Goal: Task Accomplishment & Management: Manage account settings

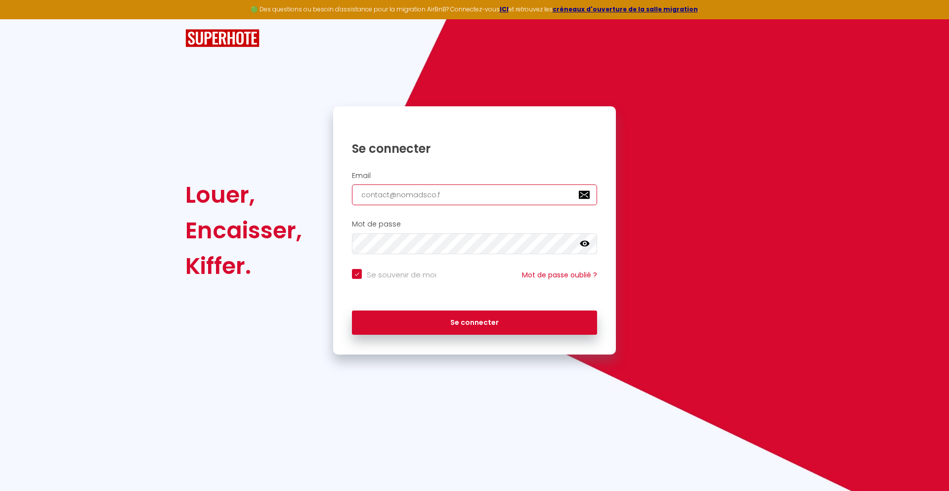
type input "[EMAIL_ADDRESS][DOMAIN_NAME]"
checkbox input "true"
type input "[EMAIL_ADDRESS][DOMAIN_NAME]"
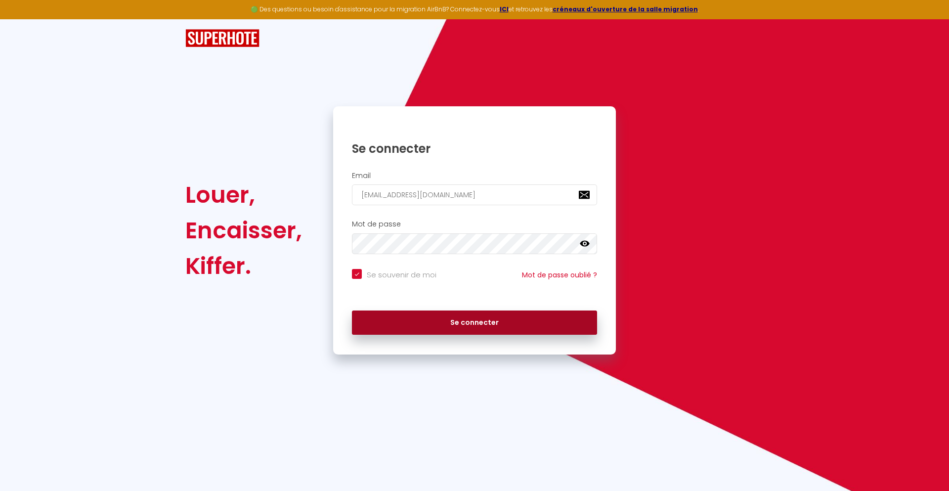
click at [475, 322] on button "Se connecter" at bounding box center [474, 322] width 245 height 25
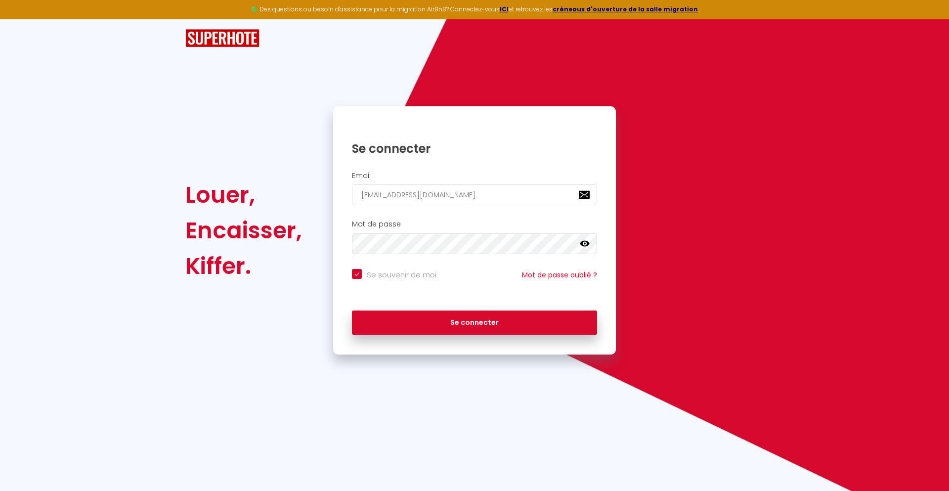
checkbox input "true"
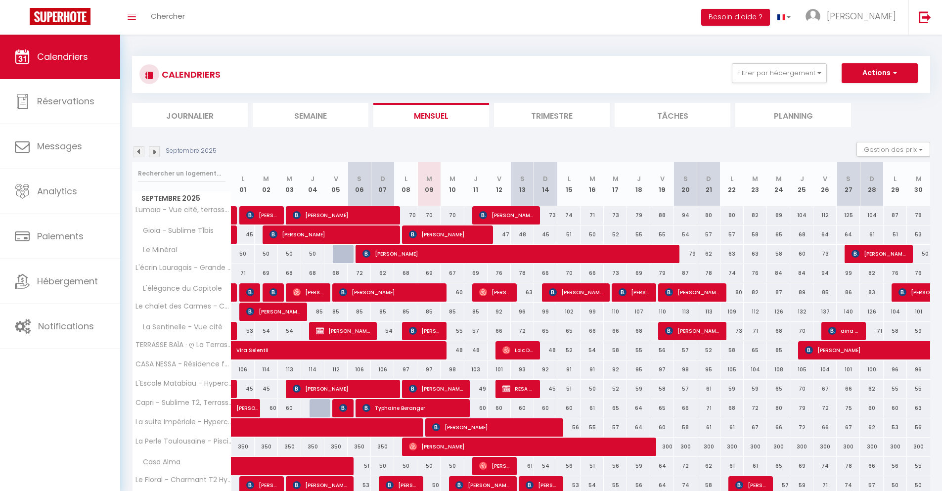
click at [190, 115] on li "Journalier" at bounding box center [190, 115] width 116 height 24
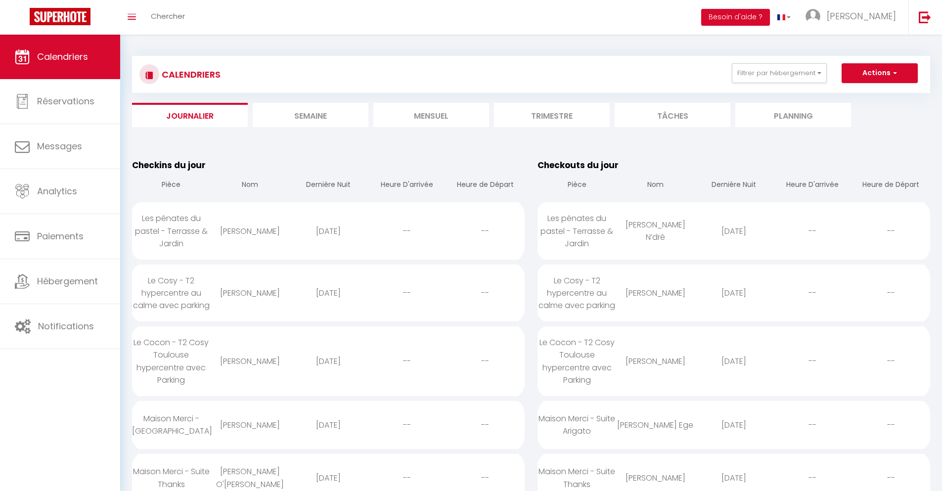
click at [328, 231] on div "[DATE]" at bounding box center [328, 231] width 79 height 32
select select "0"
select select "1"
select select
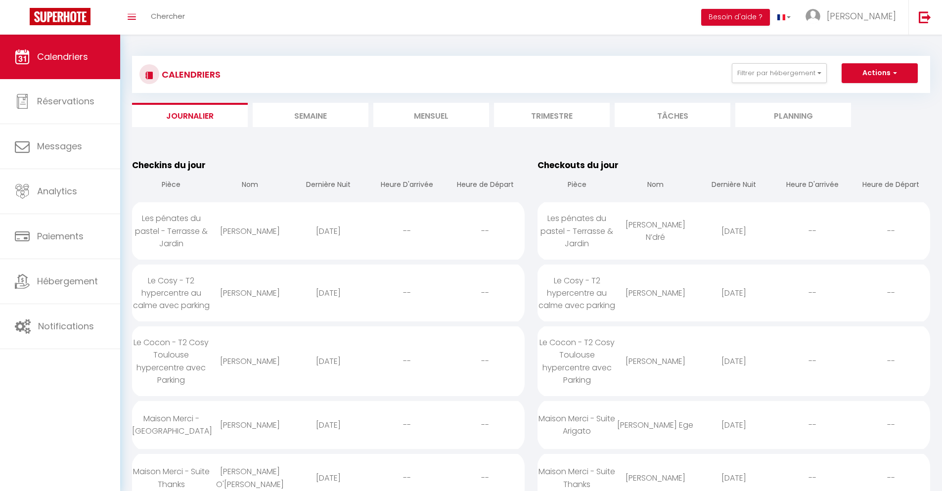
select select
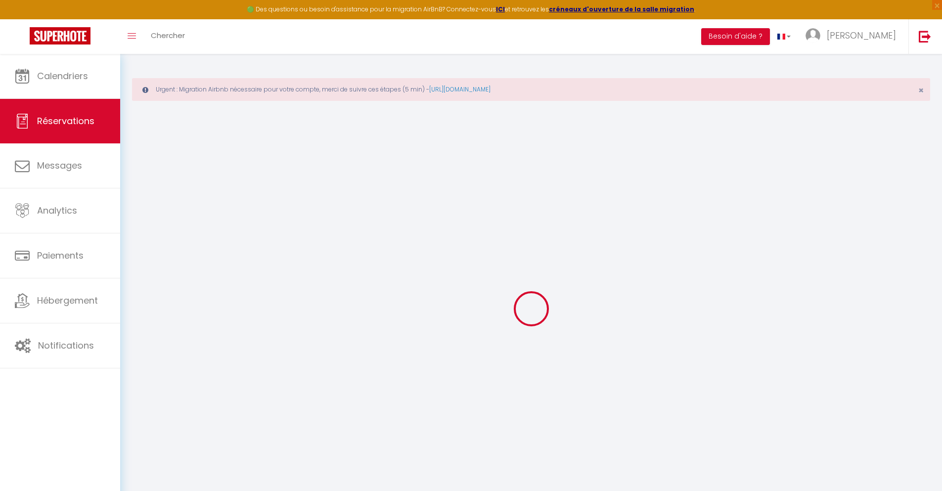
select select
checkbox input "false"
select select
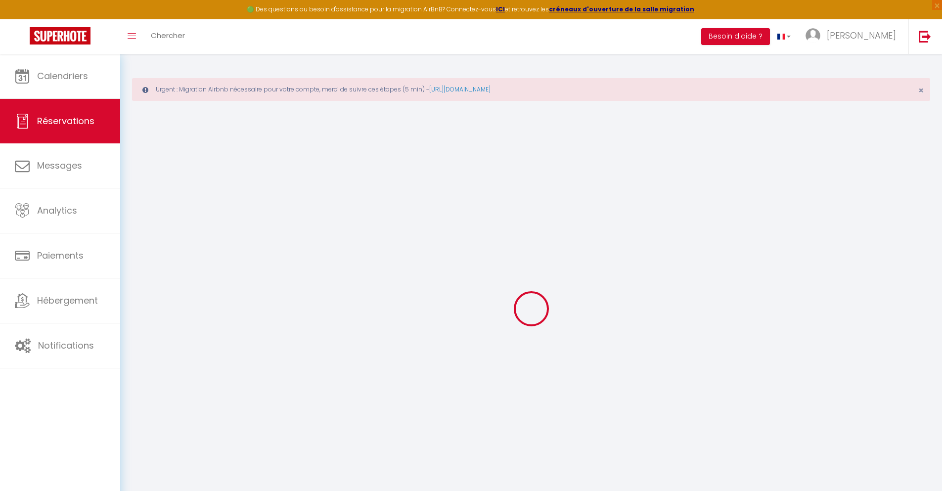
checkbox input "false"
type textarea "** THIS RESERVATION HAS BEEN PRE-PAID ** BOOKING NOTE : Payment charge is EUR 5…"
type input "24"
type input "17.64"
select select
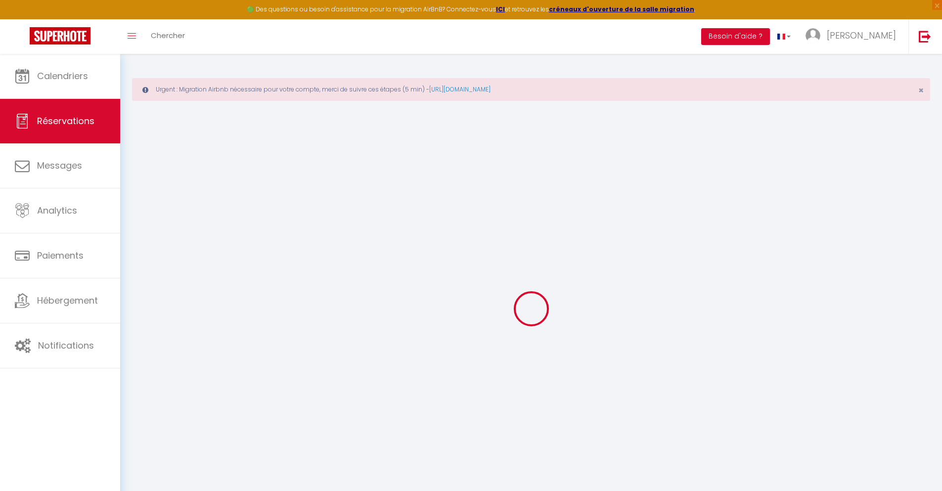
select select
checkbox input "false"
select select
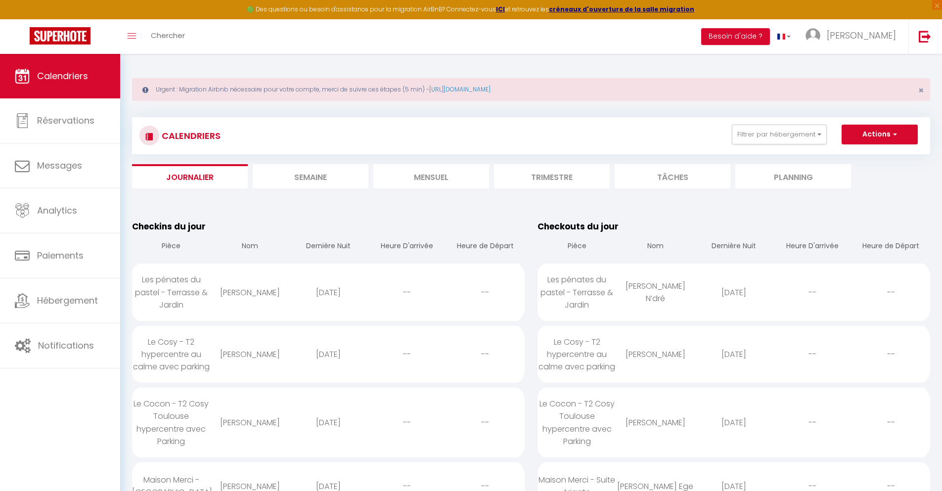
click at [328, 354] on div "[DATE]" at bounding box center [328, 354] width 79 height 32
select select "0"
select select "1"
select select
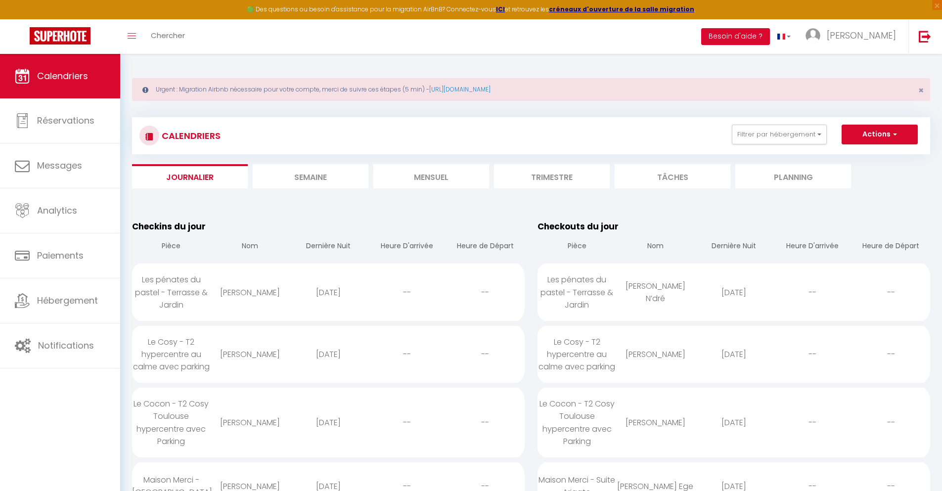
select select
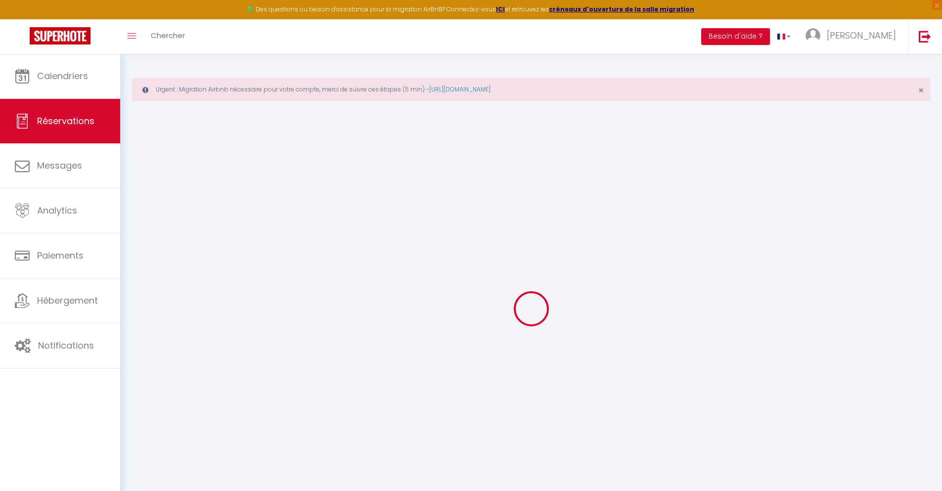
select select
checkbox input "false"
select select
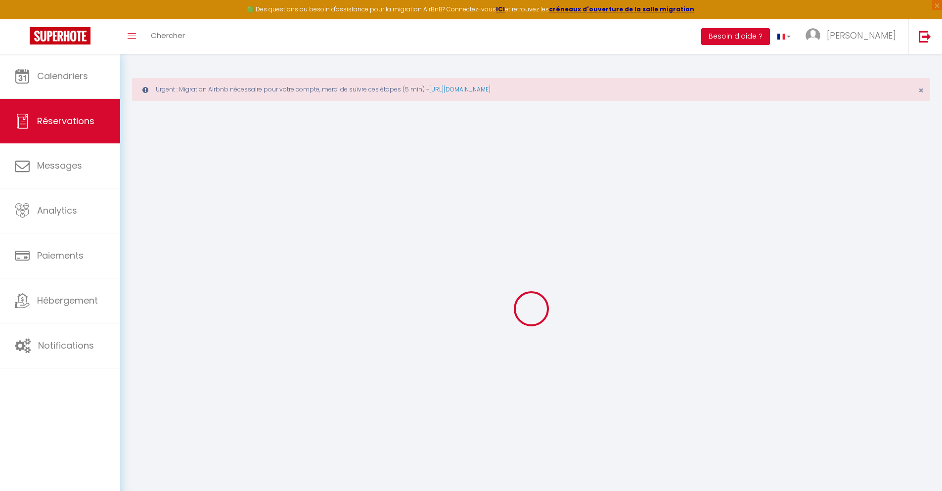
checkbox input "false"
type textarea "** THIS RESERVATION HAS BEEN PRE-PAID ** You have a booker that would like free…"
type input "40"
type input "9.19"
select select
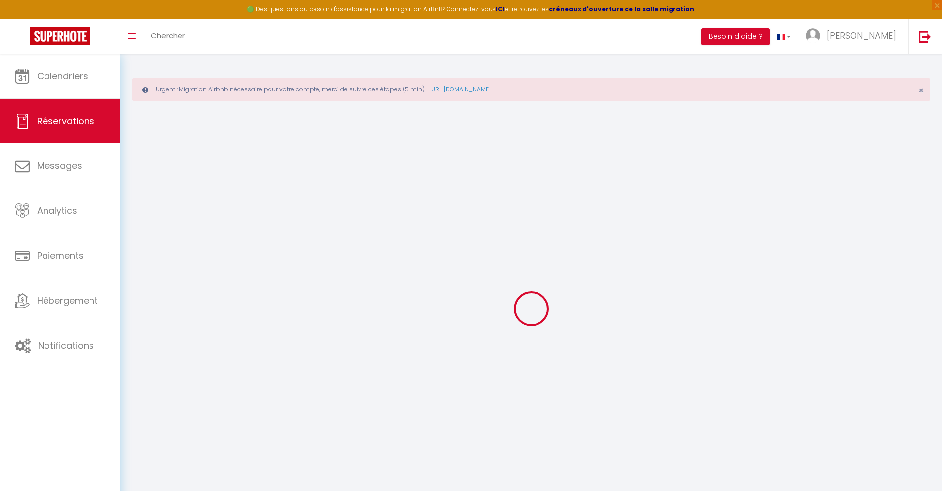
select select
checkbox input "false"
select select
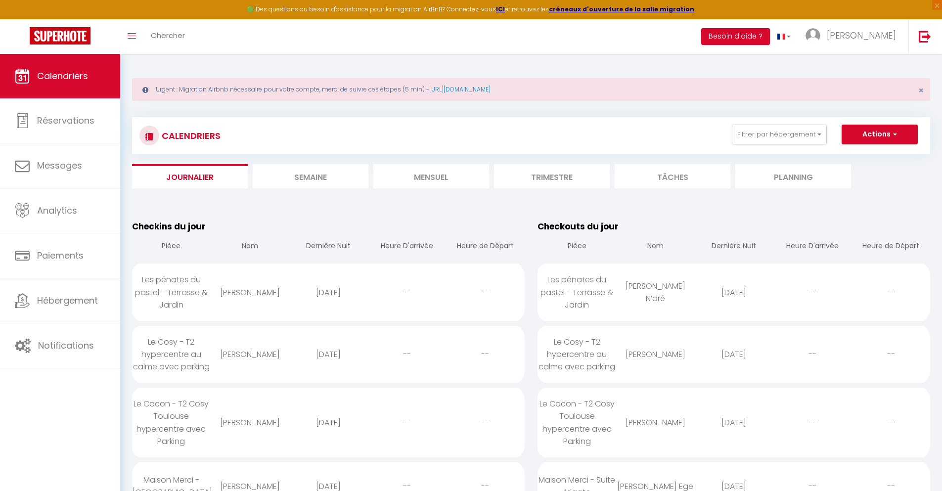
click at [328, 422] on div "[DATE]" at bounding box center [328, 422] width 79 height 32
select select "0"
select select "1"
select select
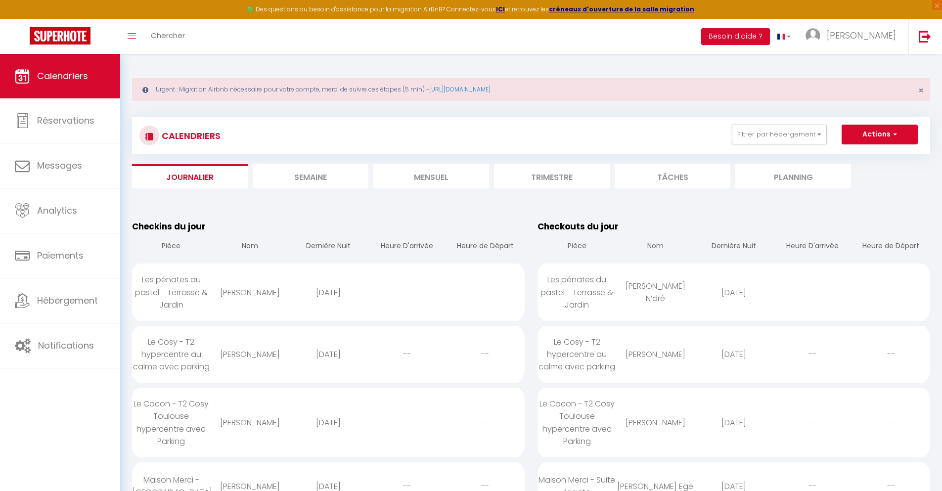
select select
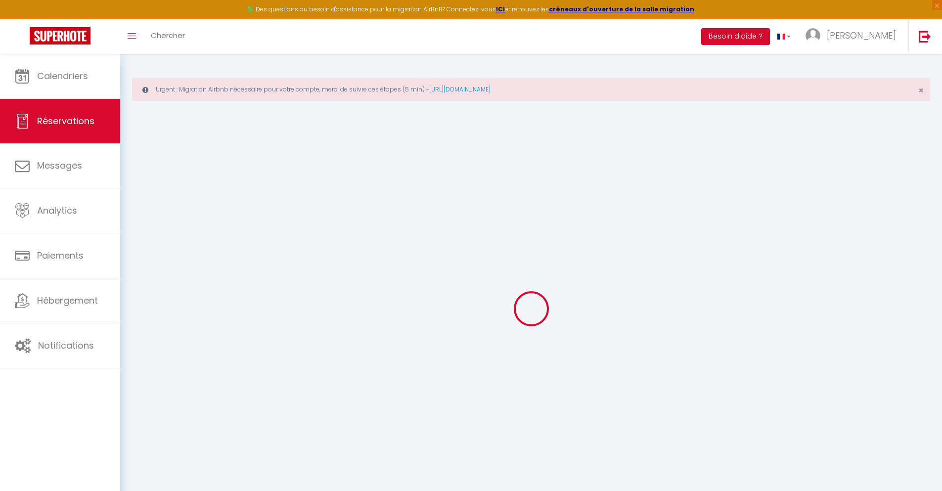
select select
checkbox input "false"
select select
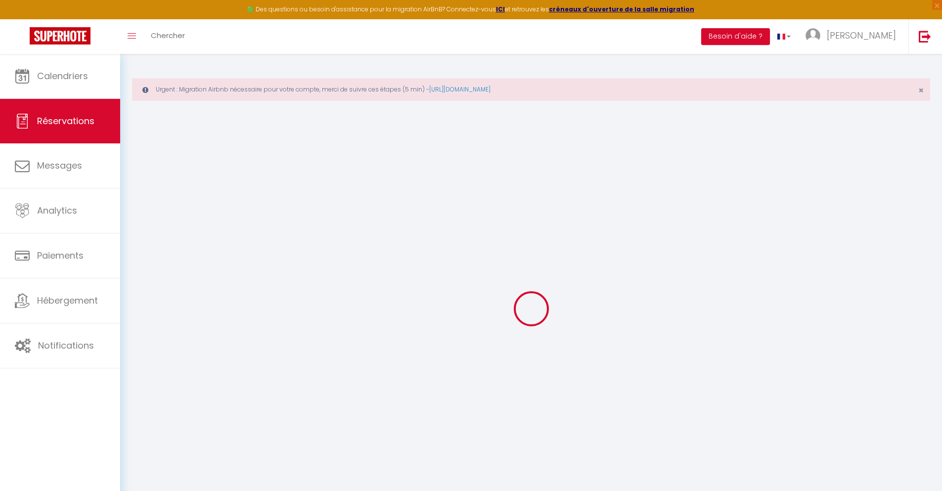
checkbox input "false"
type textarea "** THIS RESERVATION HAS BEEN PRE-PAID ** BOOKING NOTE : Payment charge is EUR 2…"
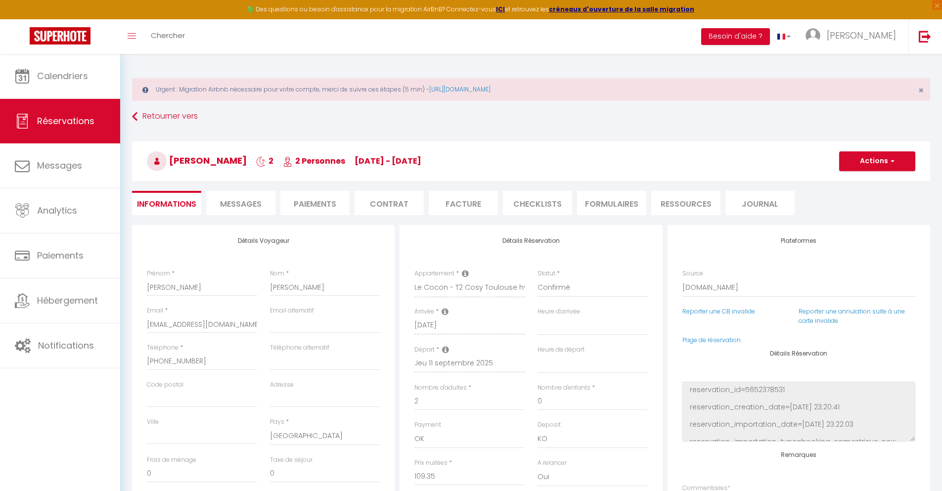
type input "40"
type input "7.16"
select select
checkbox input "false"
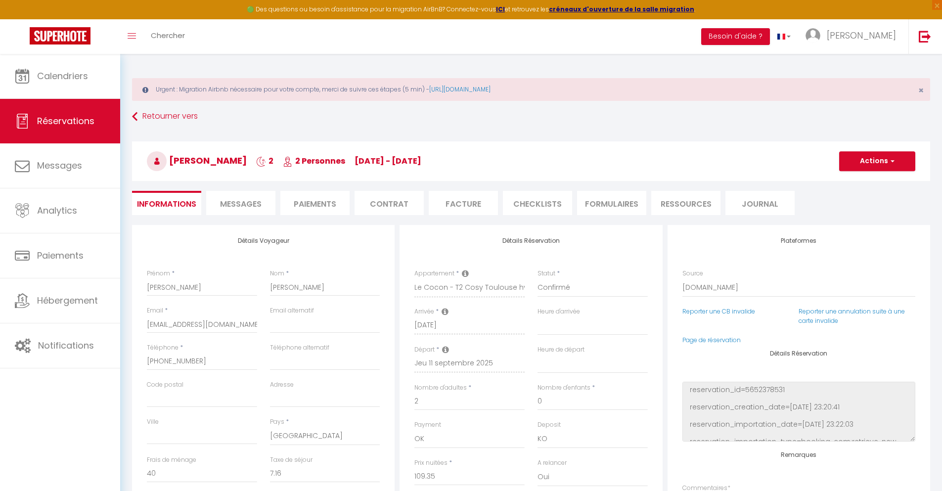
select select
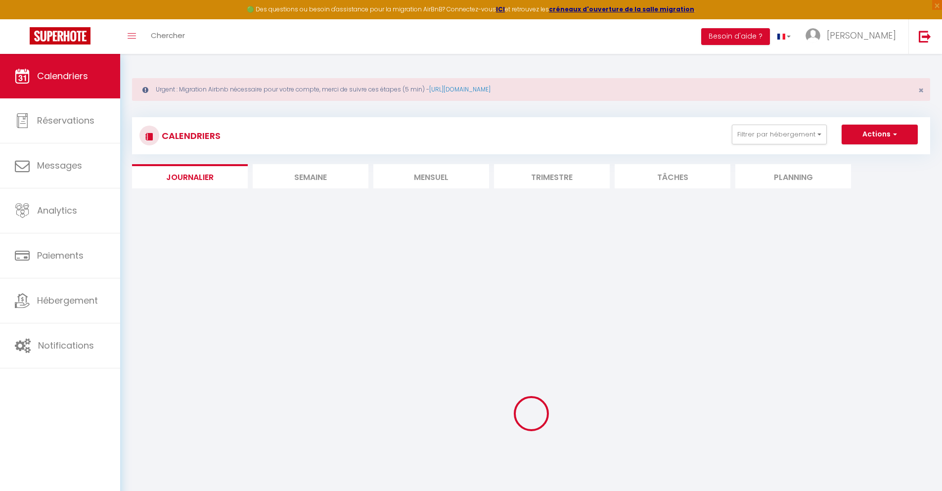
select select
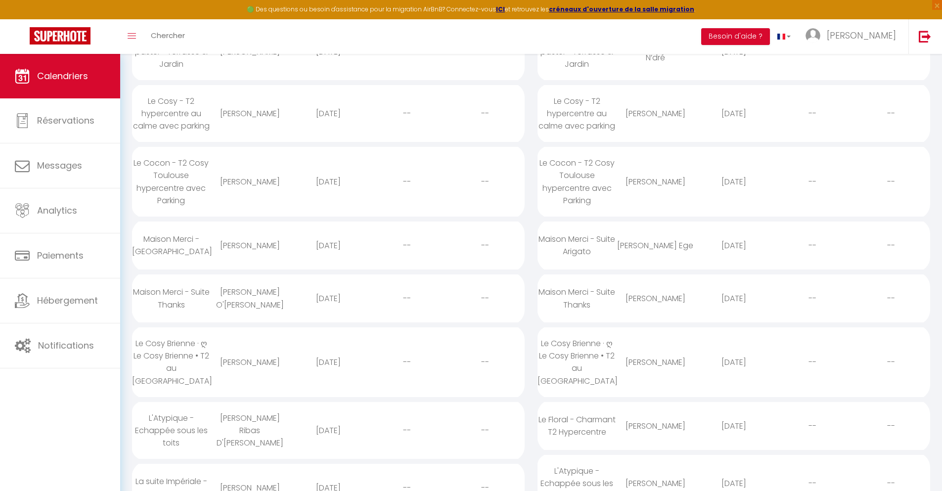
scroll to position [22, 0]
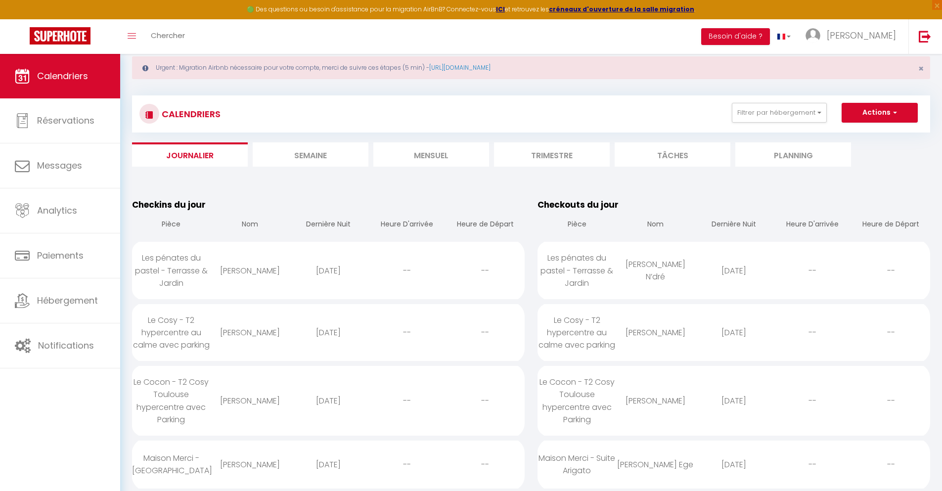
click at [328, 464] on div "[DATE]" at bounding box center [328, 464] width 79 height 32
select select "0"
select select "1"
select select
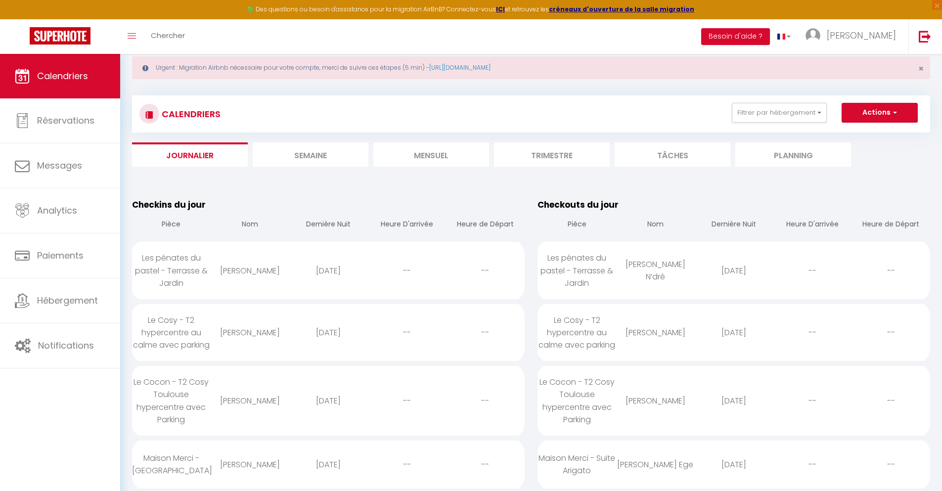
select select
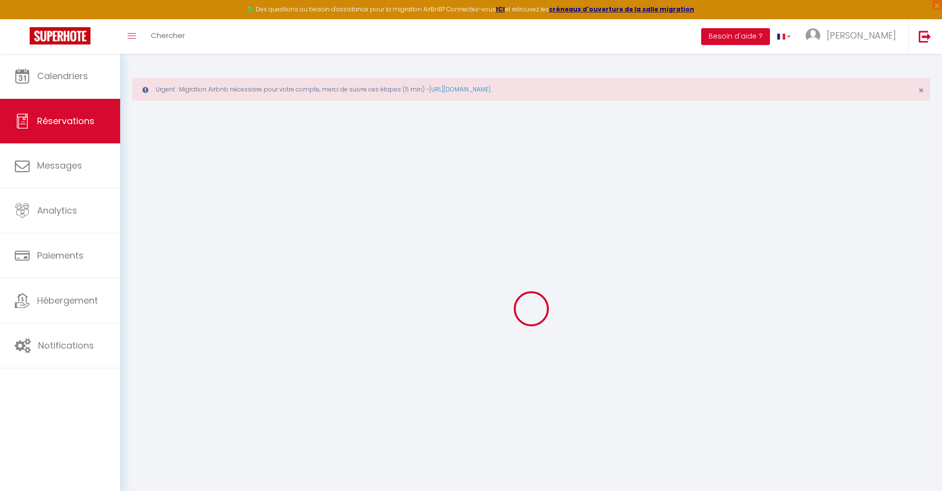
type input "[PERSON_NAME]"
type input "Nastase"
type input "[EMAIL_ADDRESS][DOMAIN_NAME]"
type input "[PHONE_NUMBER]"
select select "RO"
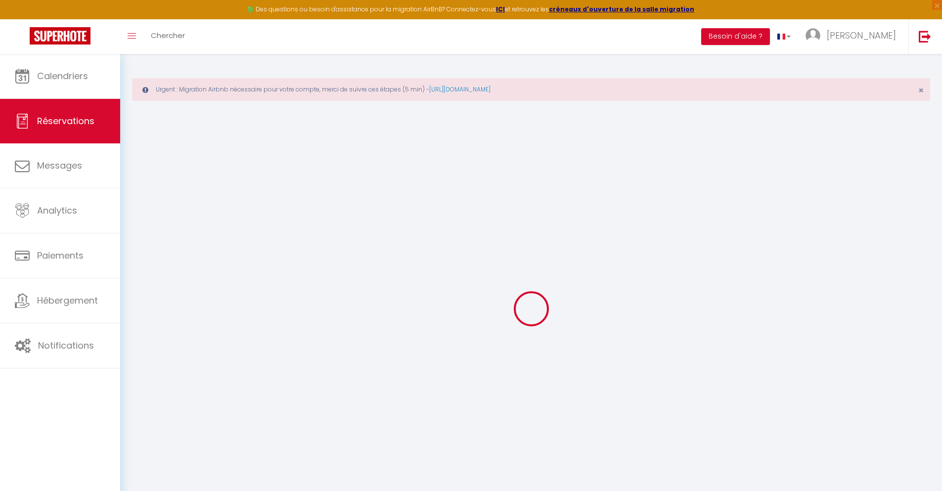
type input "17.95"
type input "1.55"
select select "36907"
select select "1"
select select
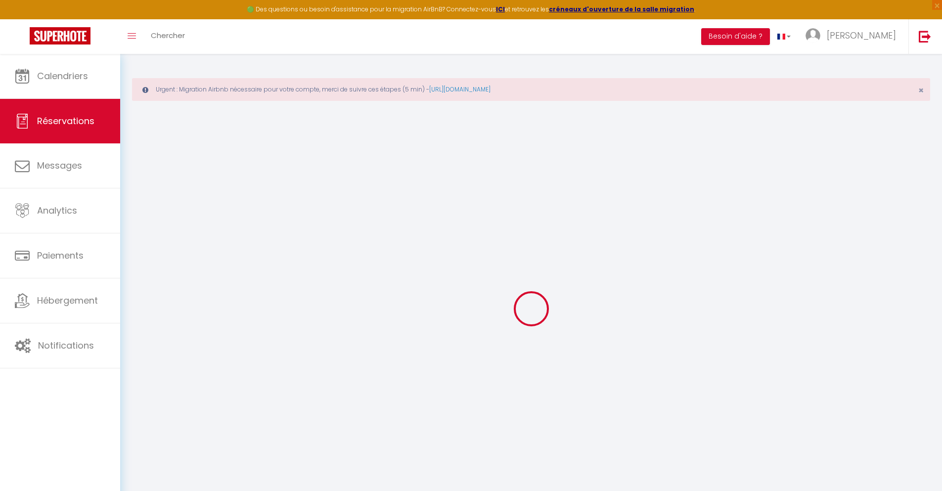
select select
type input "2"
select select "12"
select select
type input "75.6"
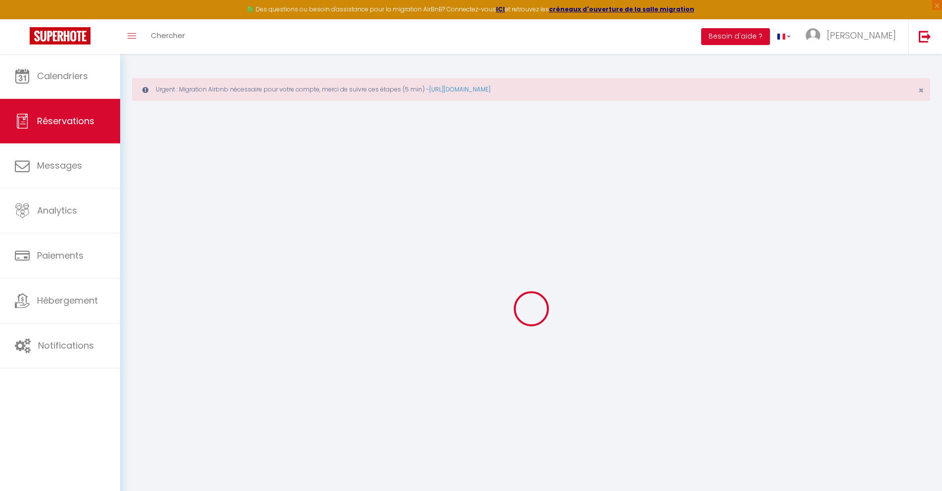
checkbox input "false"
type input "0"
select select "2"
type input "0"
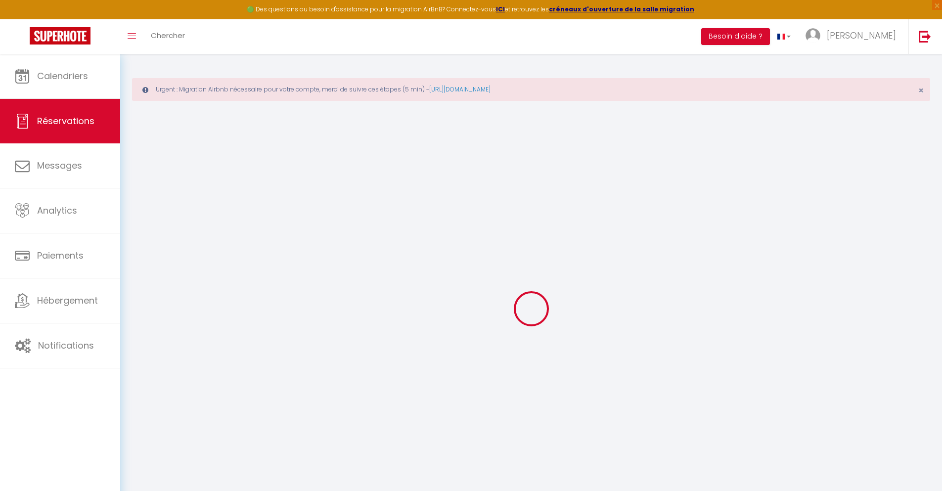
type input "0"
select select
select select "14"
checkbox input "false"
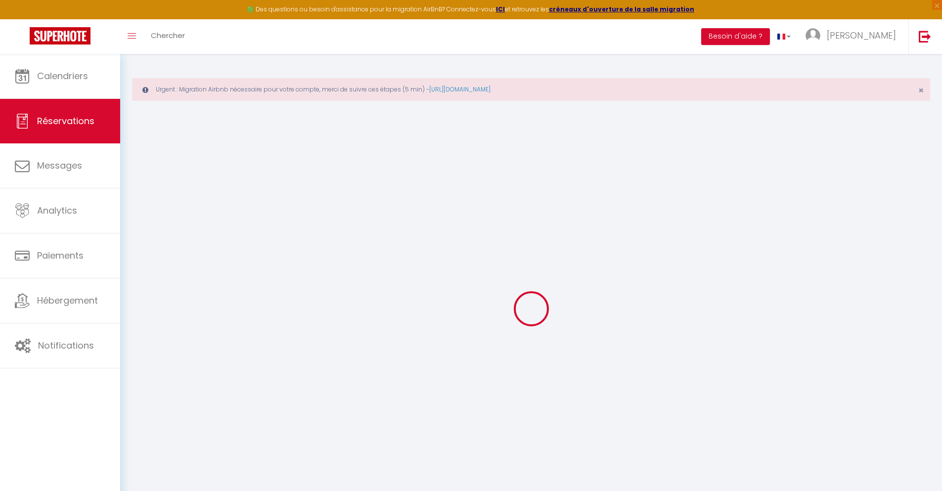
select select
checkbox input "false"
select select
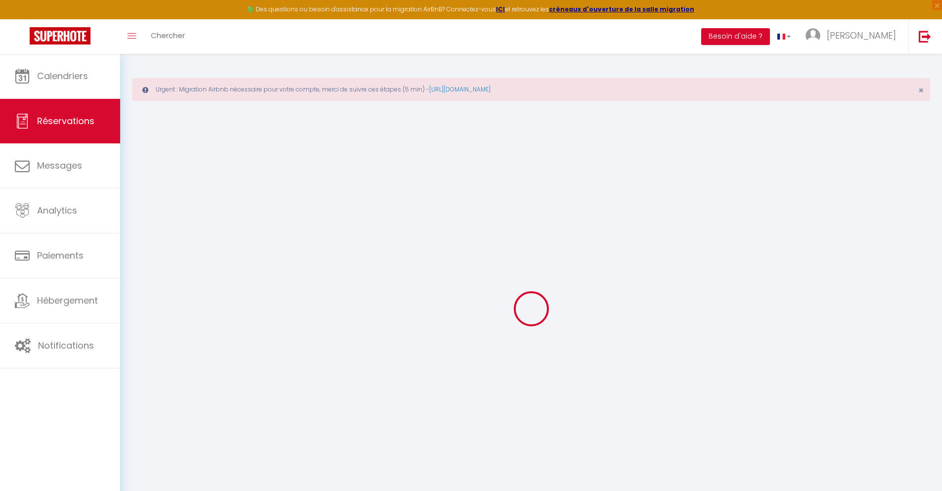
checkbox input "false"
type textarea "** THIS RESERVATION HAS BEEN PRE-PAID ** BOOKING NOTE : Payment charge is EUR 1…"
type input "30"
type input "4.95"
select select
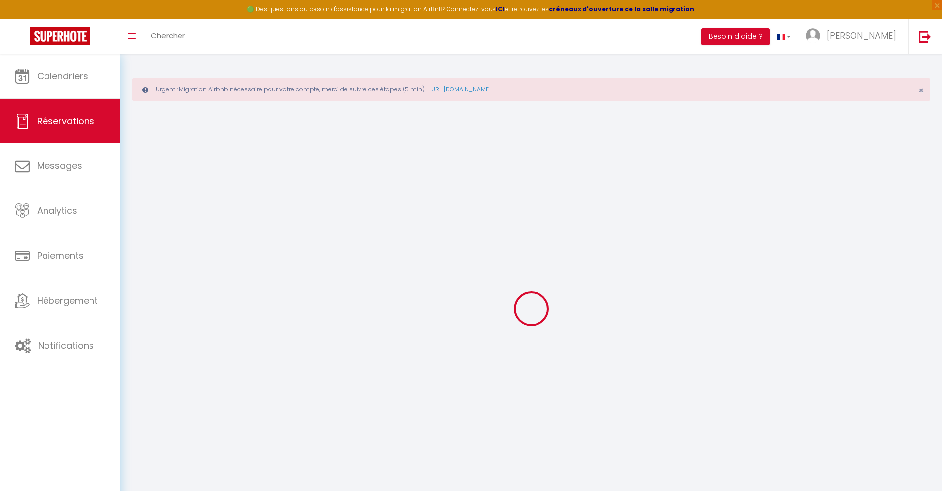
select select
checkbox input "false"
select select
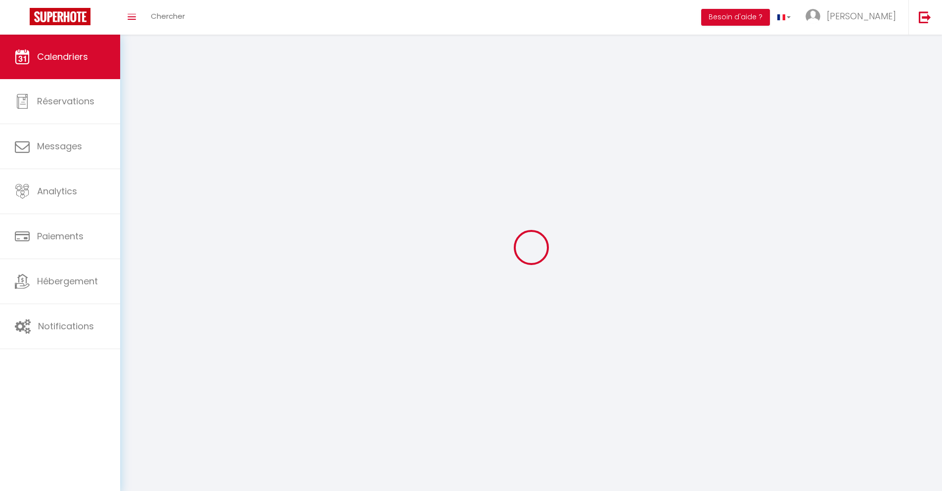
scroll to position [41, 0]
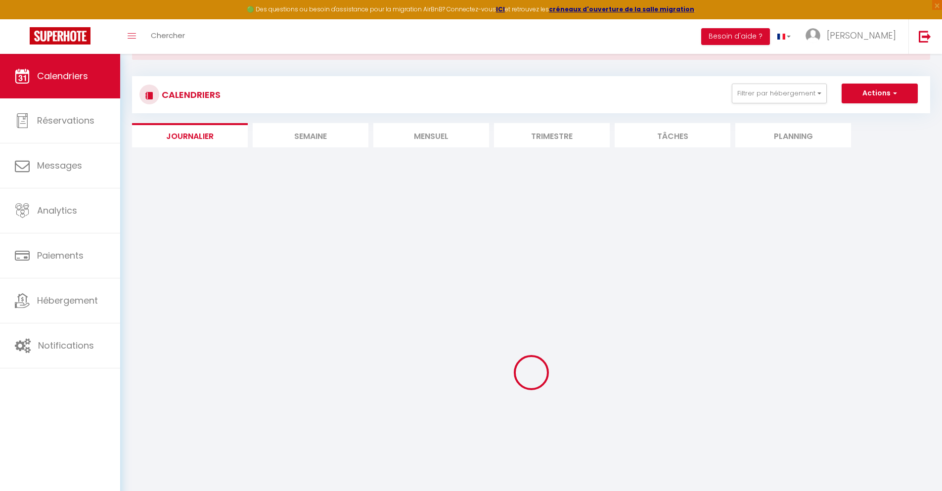
select select
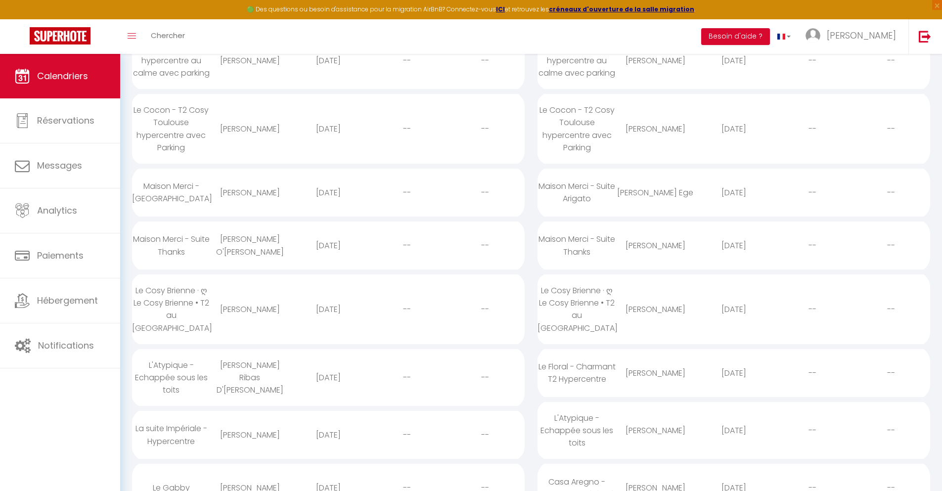
scroll to position [75, 0]
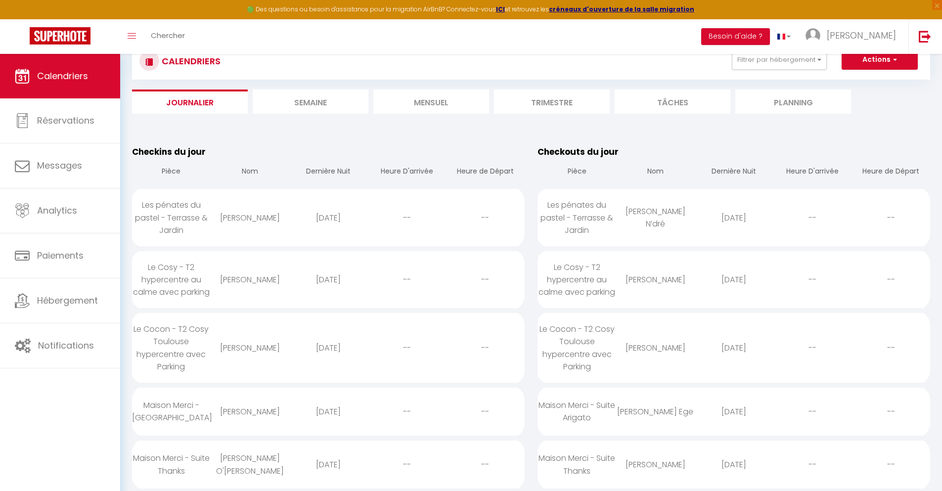
click at [328, 464] on div "[DATE]" at bounding box center [328, 464] width 79 height 32
select select "0"
select select "1"
select select
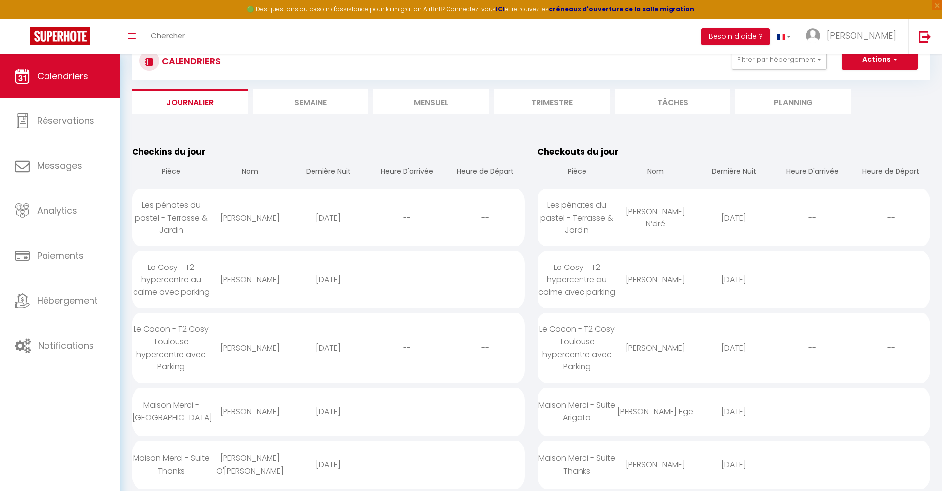
select select
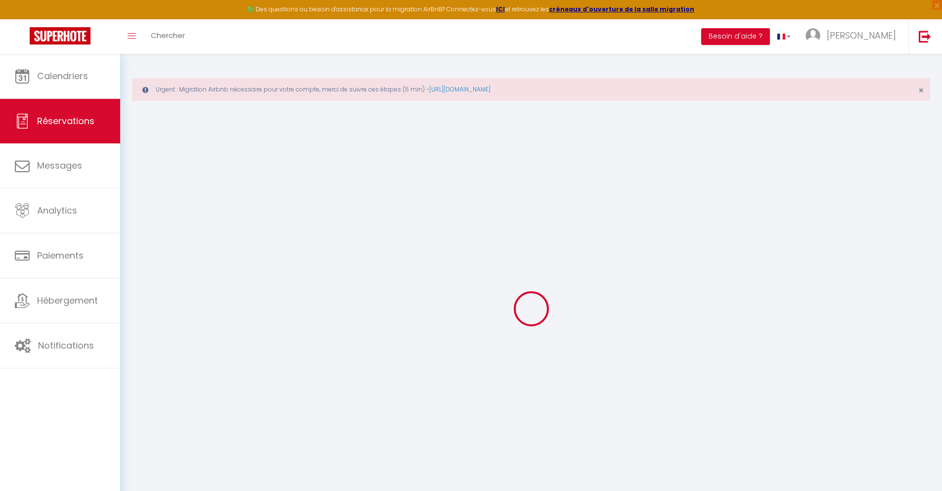
select select
checkbox input "false"
type textarea "** THIS RESERVATION HAS BEEN PRE-PAID ** BOOKING NOTE : Payment charge is EUR 1…"
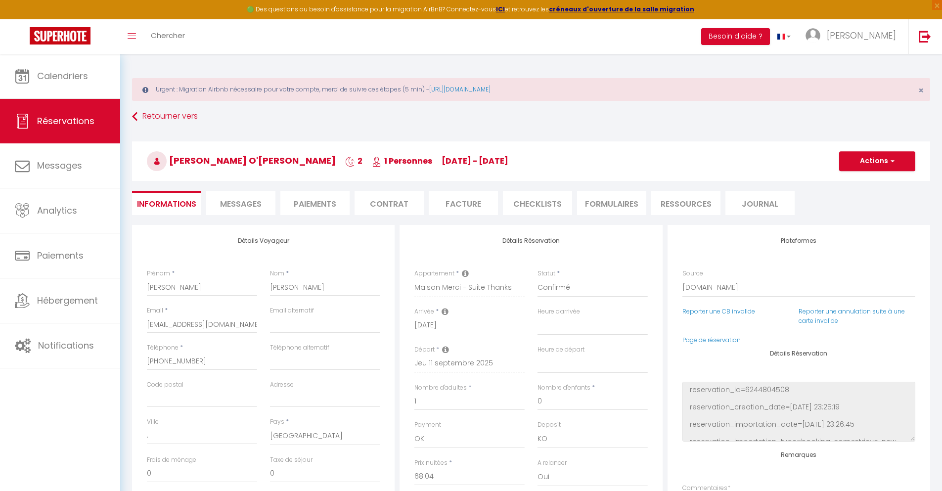
type input "30"
type input "4.45"
select select
checkbox input "false"
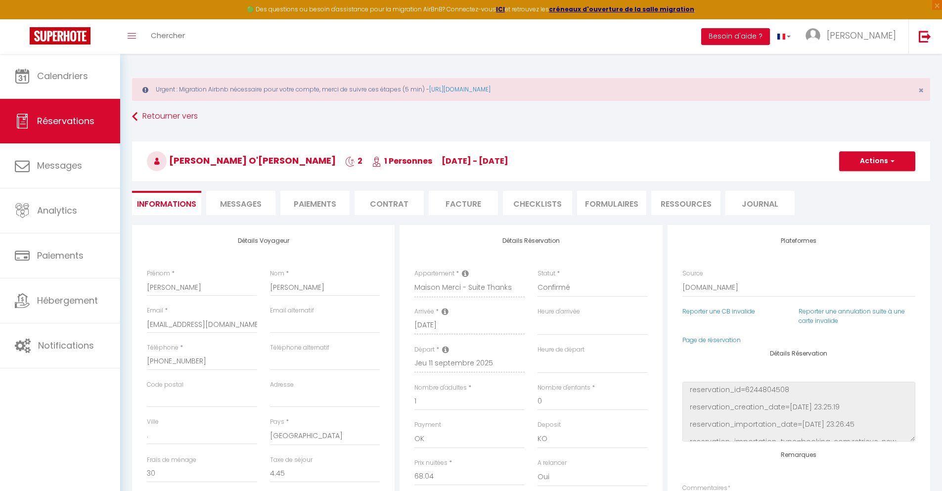
select select
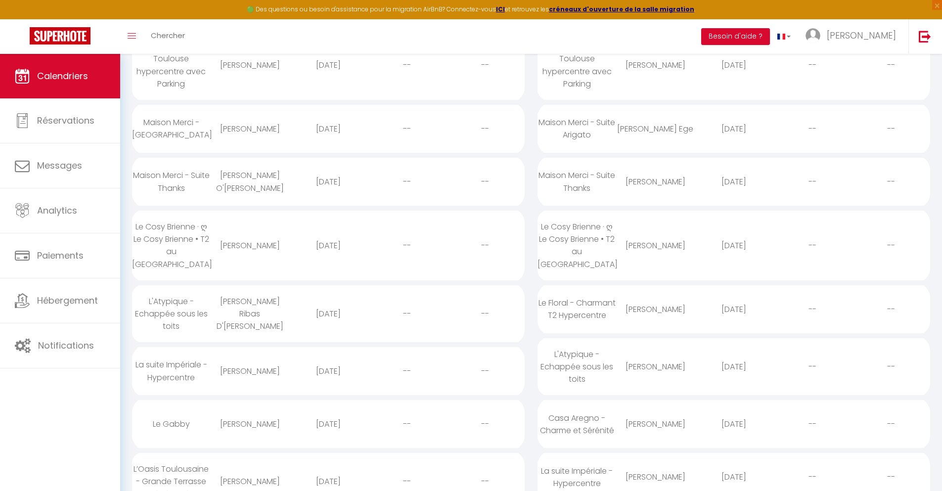
scroll to position [149, 0]
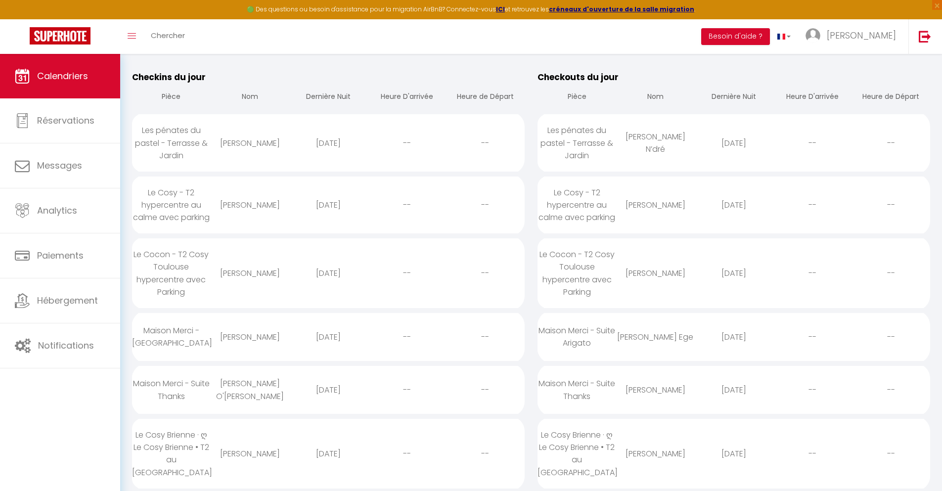
click at [328, 453] on div "[DATE]" at bounding box center [328, 453] width 79 height 32
select select "0"
select select "1"
select select
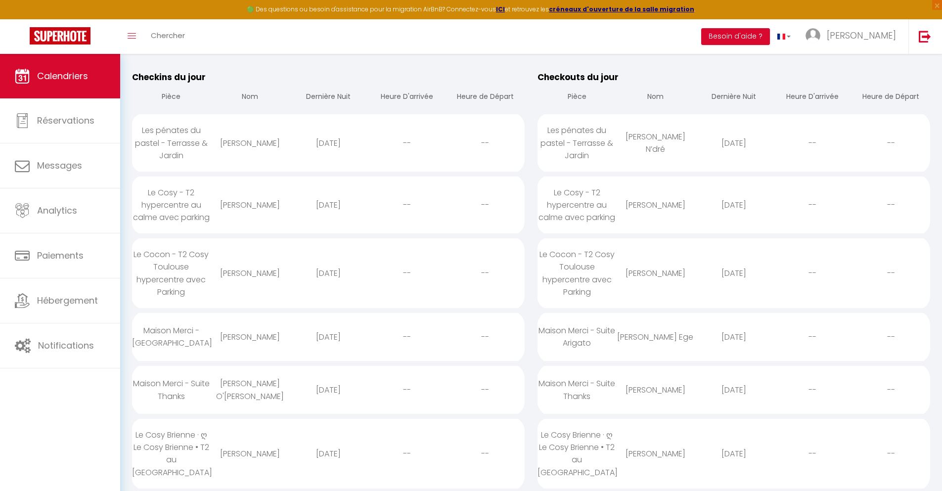
select select
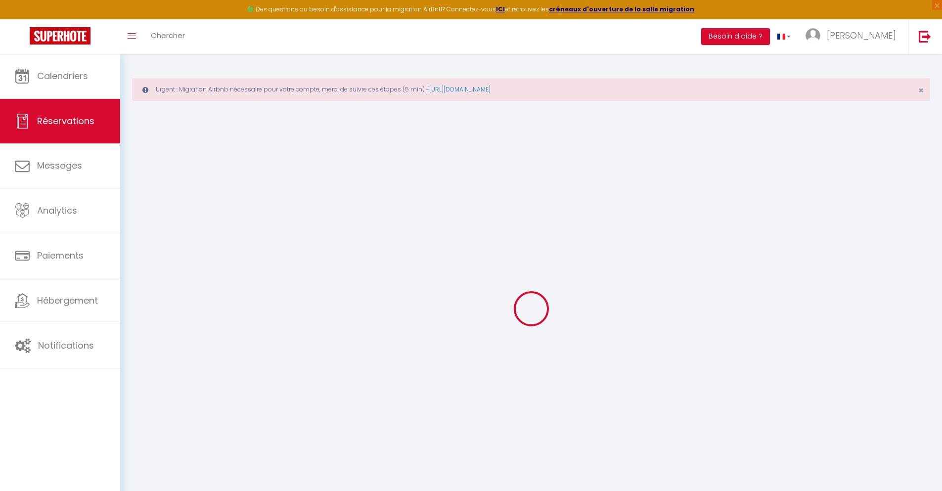
select select
checkbox input "false"
select select
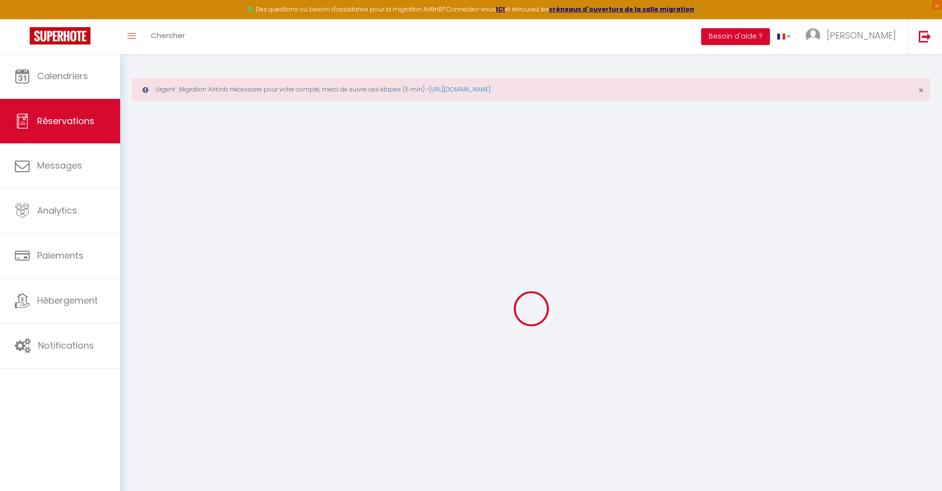
checkbox input "false"
type textarea "** THIS RESERVATION HAS BEEN PRE-PAID ** BOOKING NOTE : Payment charge is EUR 1…"
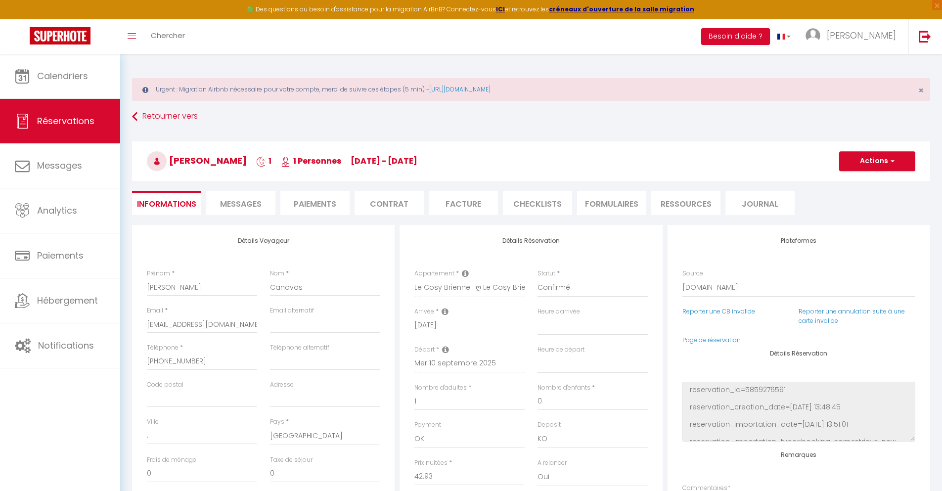
type input "40"
type input "3.09"
select select
checkbox input "false"
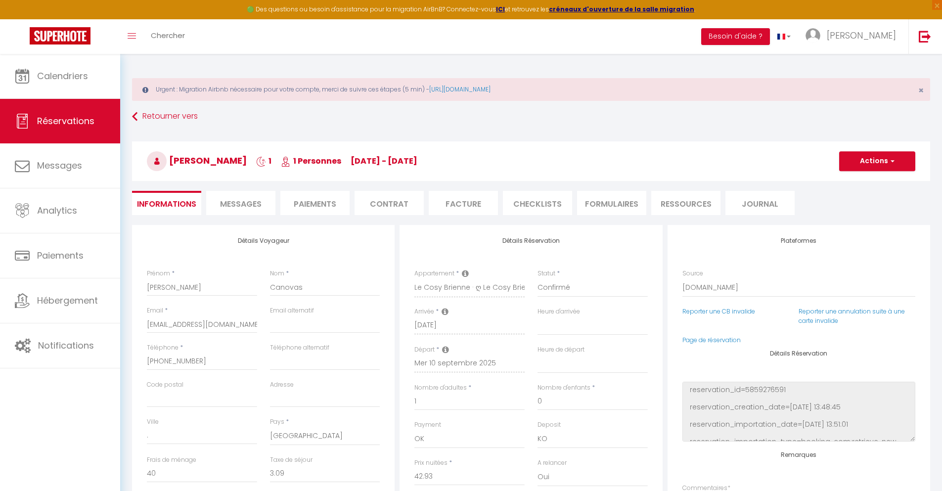
select select
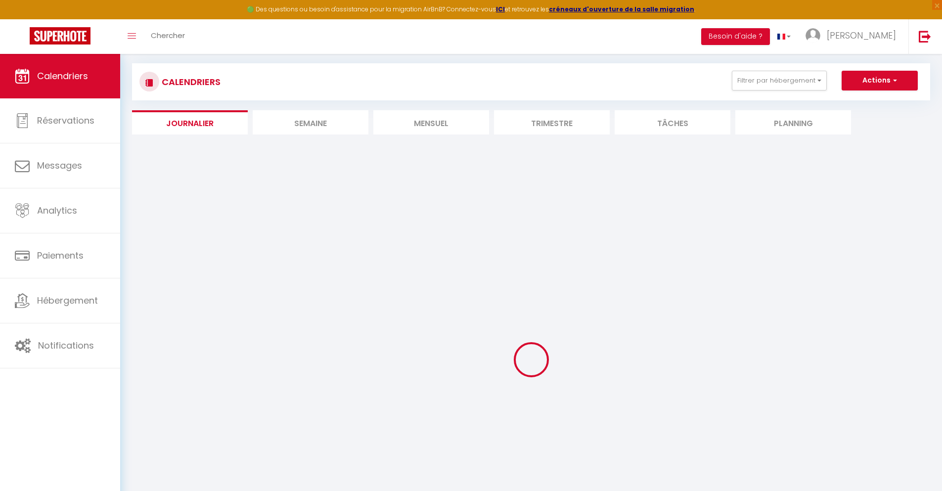
select select
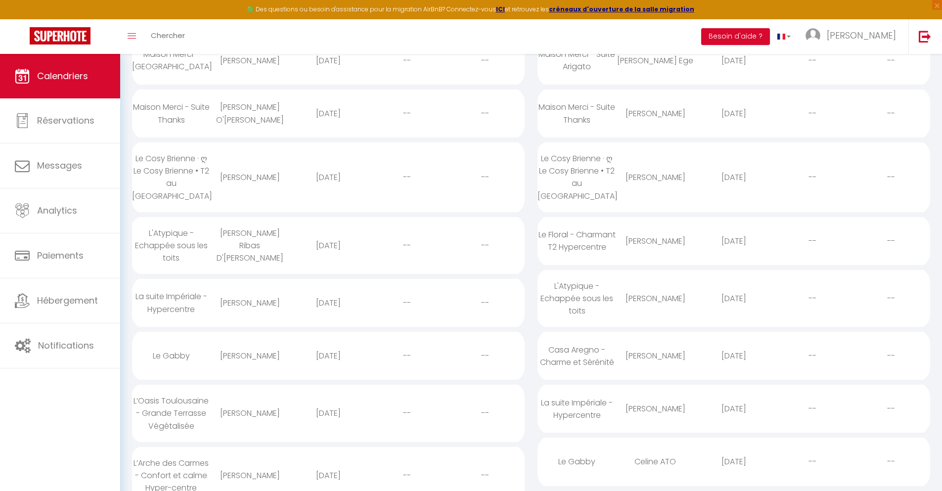
scroll to position [211, 0]
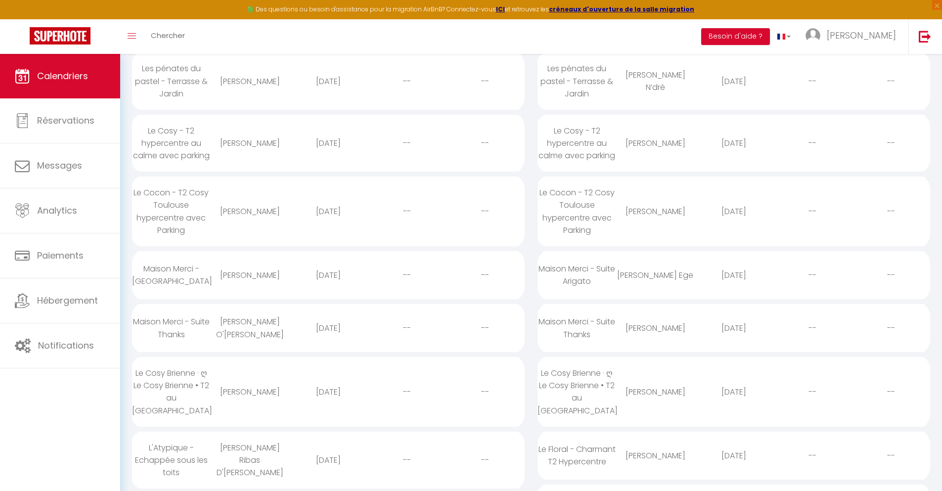
click at [328, 460] on div "[DATE]" at bounding box center [328, 460] width 79 height 32
select select "0"
select select "1"
select select
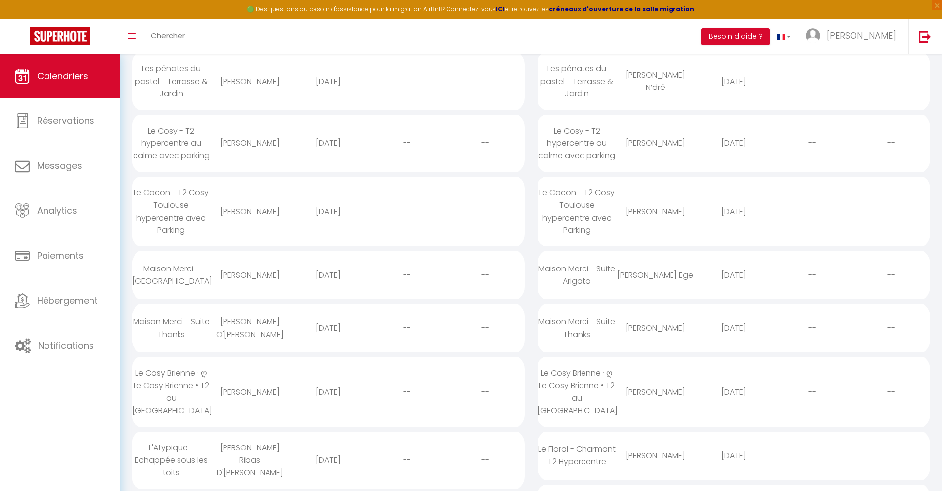
select select
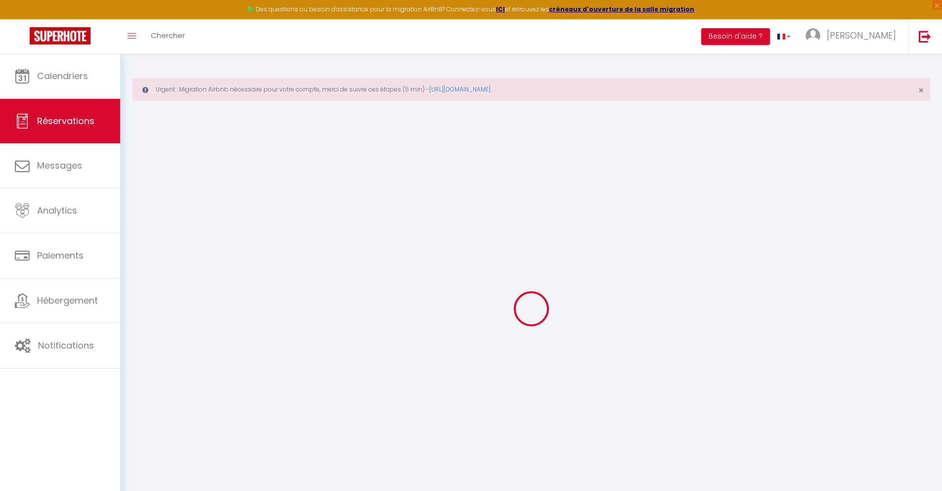
type input "[PERSON_NAME]"
type input "[EMAIL_ADDRESS][DOMAIN_NAME]"
type input "[PHONE_NUMBER]"
type input "."
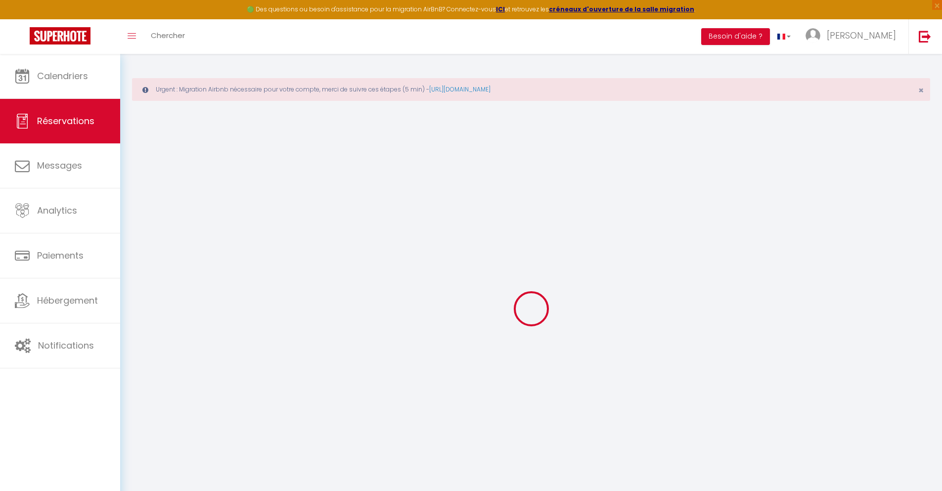
select select "BR"
type input "21.95"
type input "1.8900000000000001"
select select "56215"
select select "1"
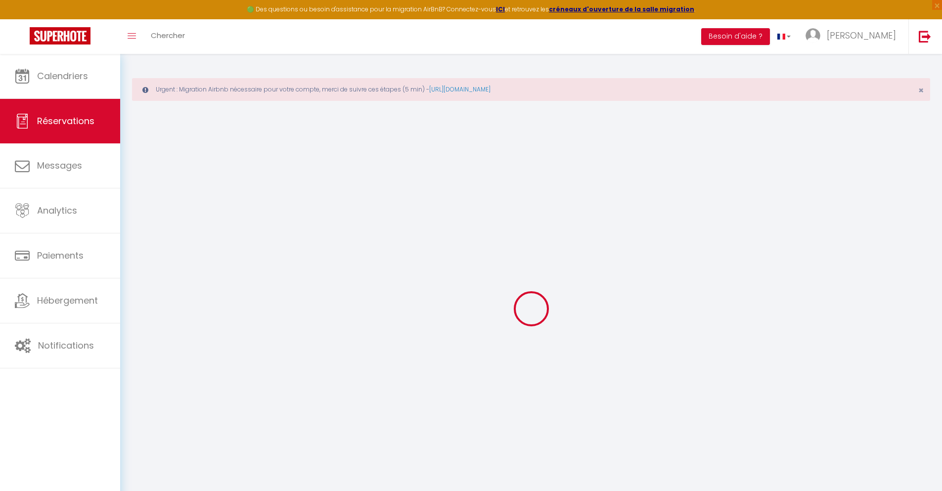
select select
type input "2"
select select "12"
select select
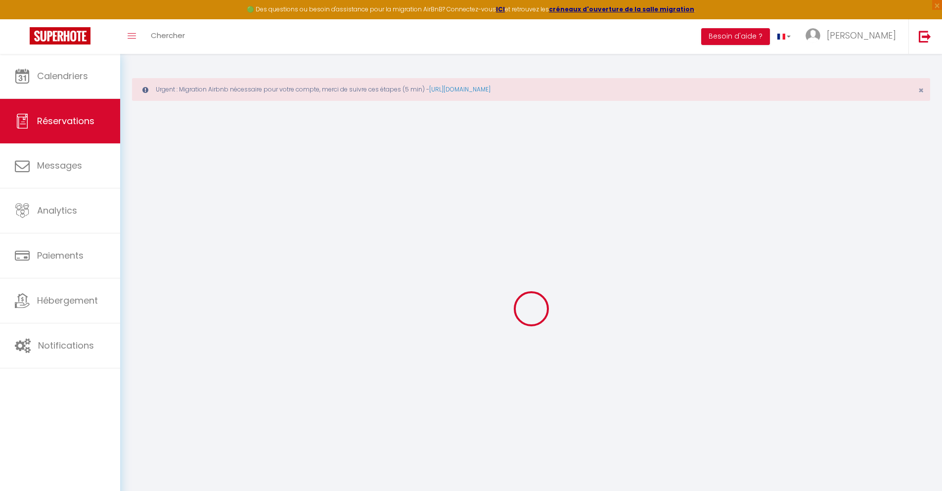
type input "89.1"
checkbox input "false"
type input "0"
select select "2"
type input "0"
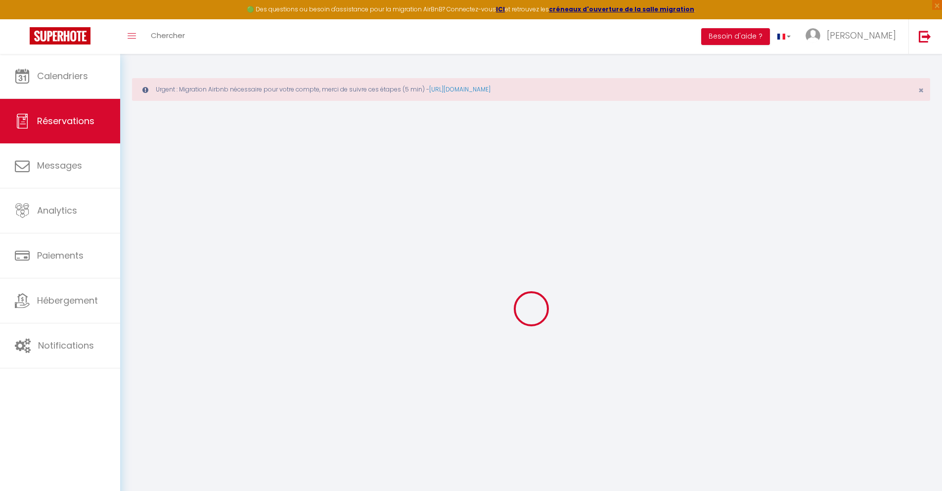
type input "0"
select select
select select "14"
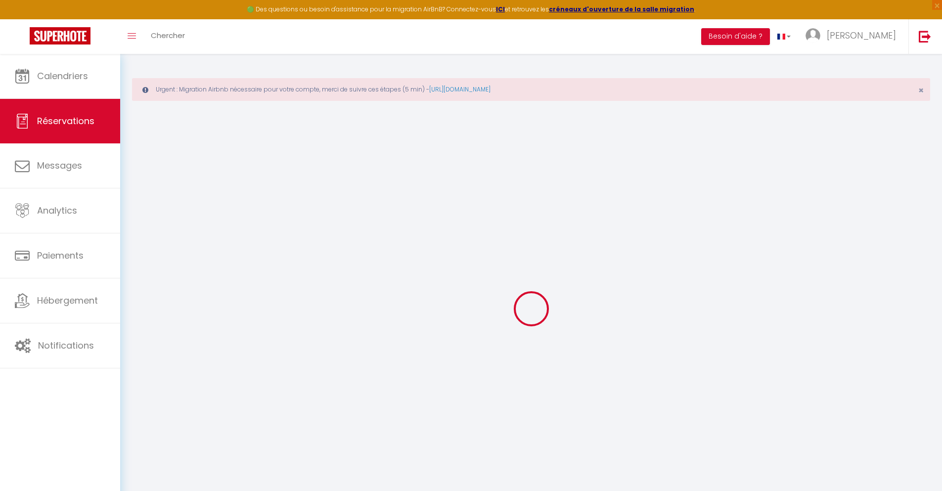
checkbox input "false"
select select
checkbox input "false"
select select
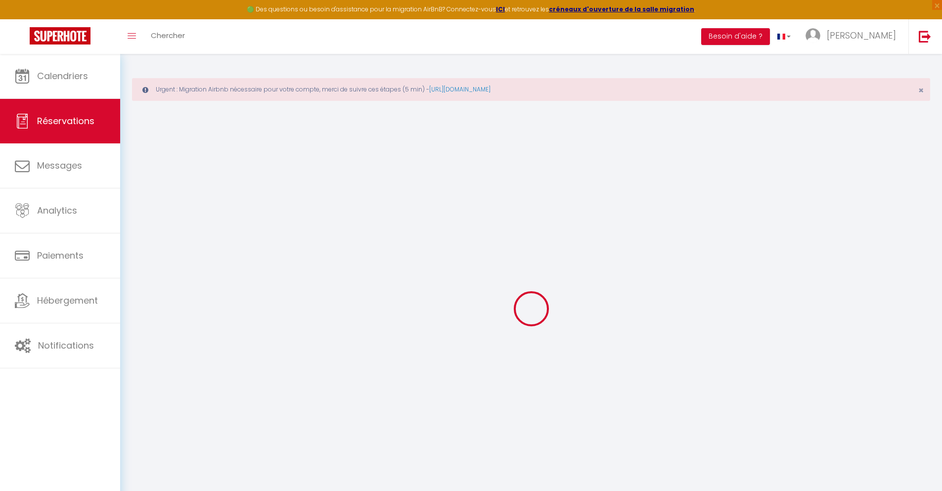
select select
checkbox input "false"
type textarea "** THIS RESERVATION HAS BEEN PRE-PAID ** Podemos fazer o check-in às 11 horas d…"
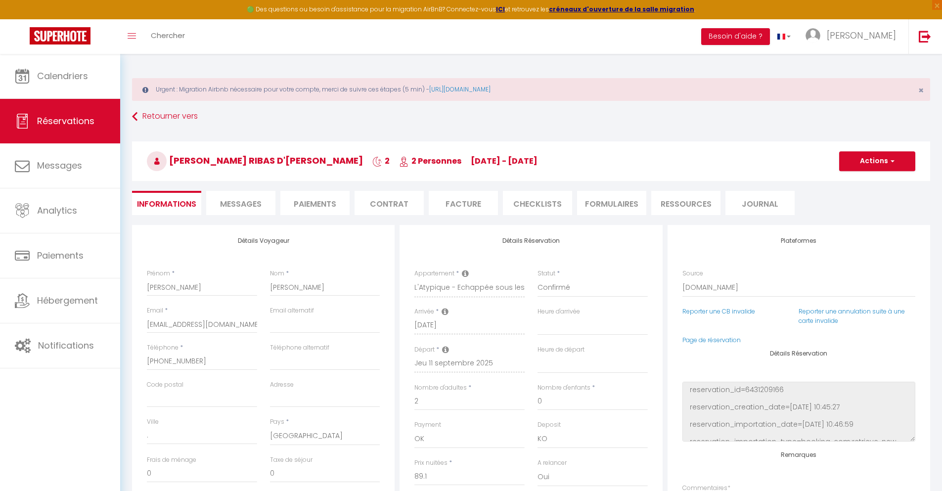
type input "40"
type input "5.83"
select select
checkbox input "false"
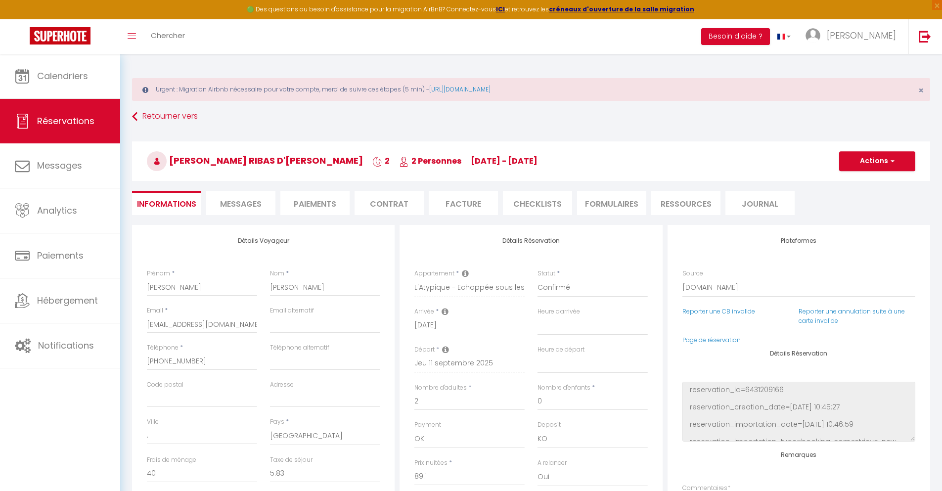
select select
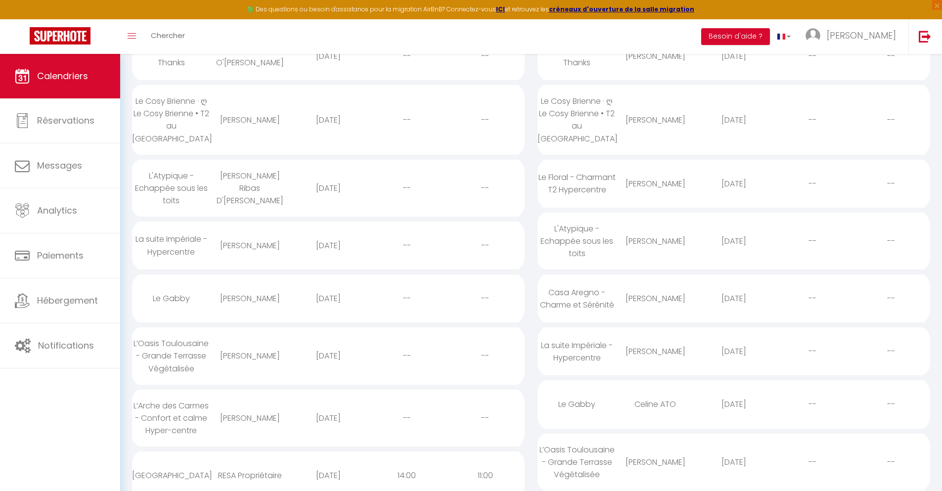
scroll to position [264, 0]
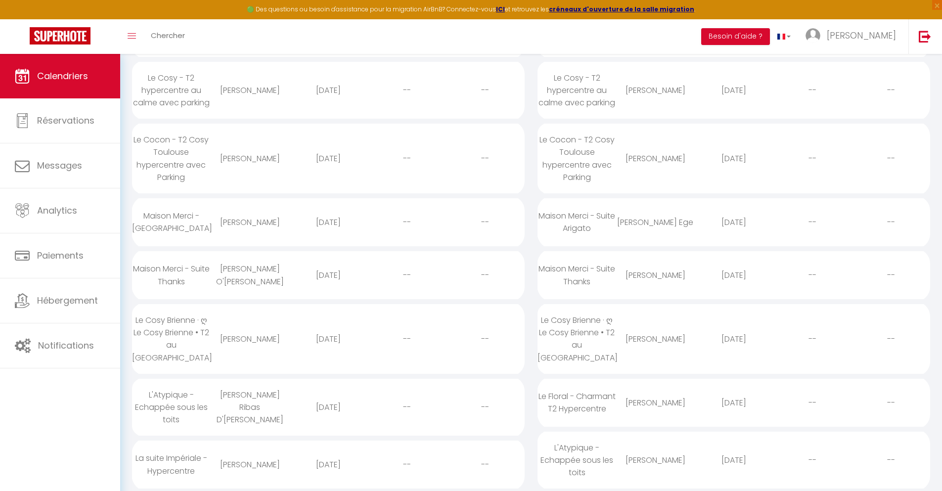
click at [328, 464] on div "[DATE]" at bounding box center [328, 464] width 79 height 32
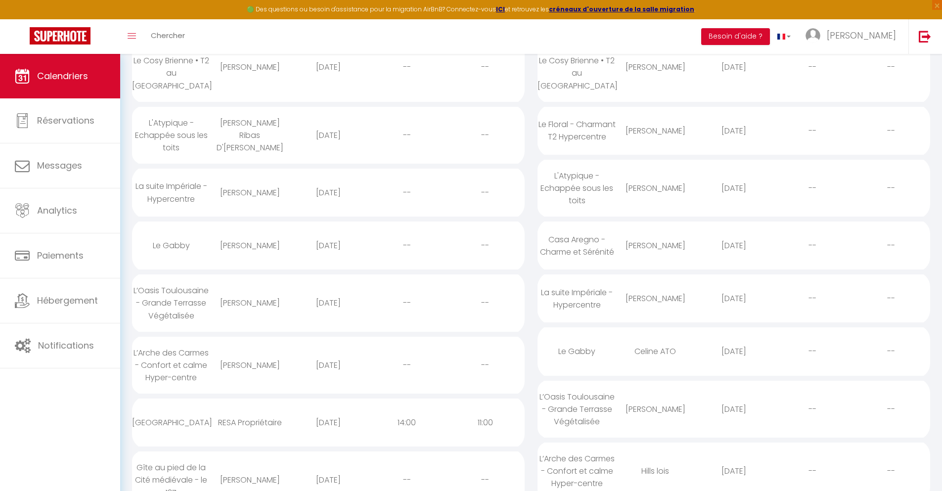
scroll to position [317, 0]
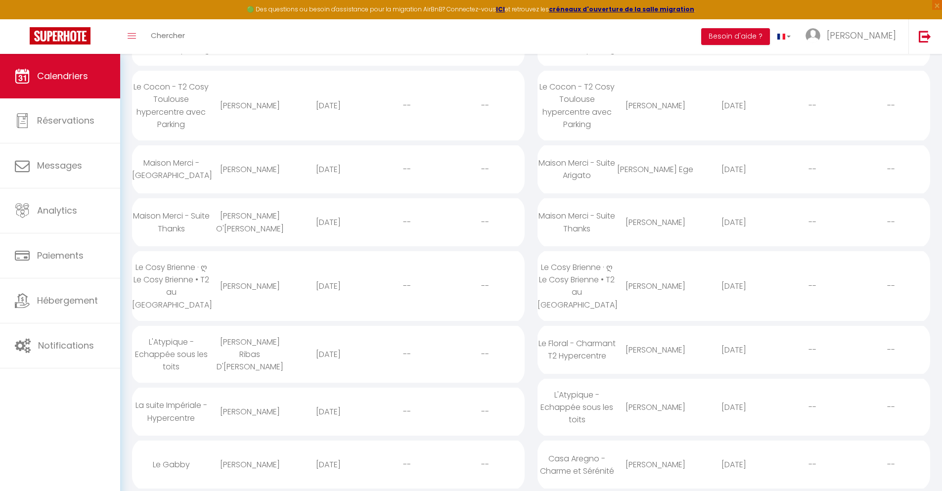
click at [328, 464] on div "[DATE]" at bounding box center [328, 464] width 79 height 32
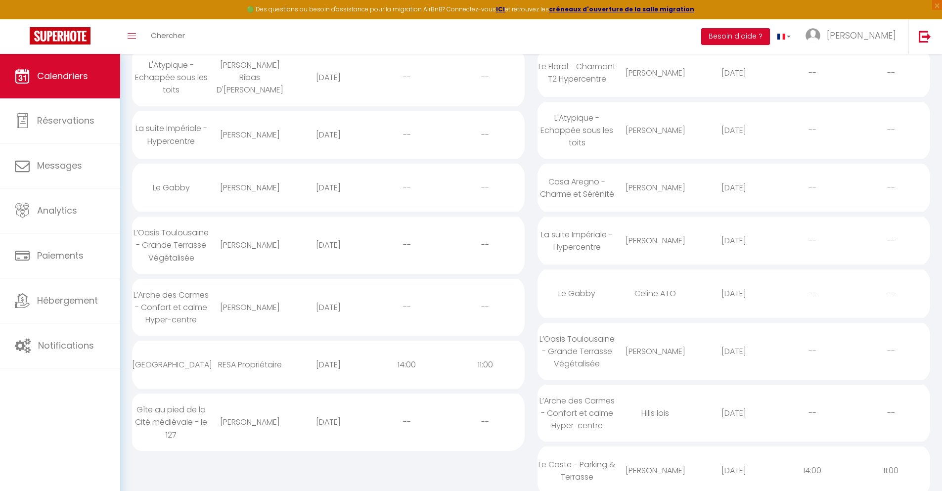
scroll to position [379, 0]
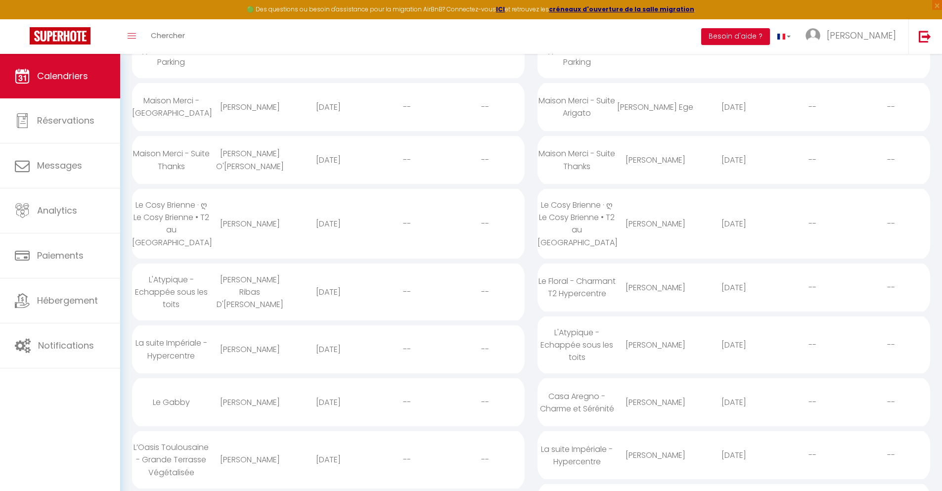
click at [328, 460] on div "[DATE]" at bounding box center [328, 459] width 79 height 32
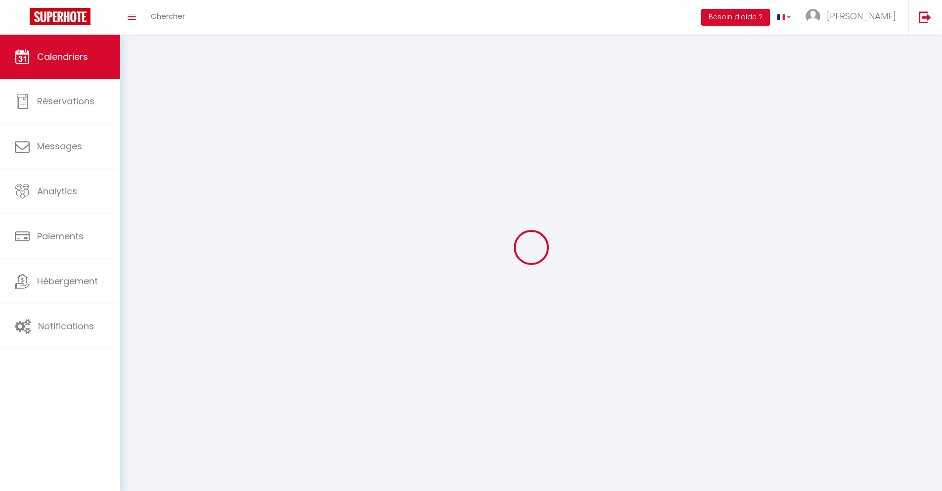
scroll to position [54, 0]
